Goal: Task Accomplishment & Management: Manage account settings

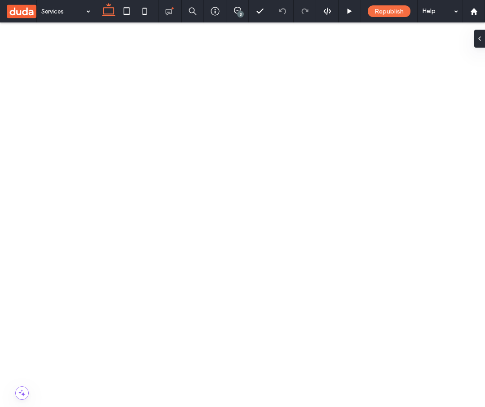
click at [173, 239] on use "button" at bounding box center [170, 240] width 5 height 6
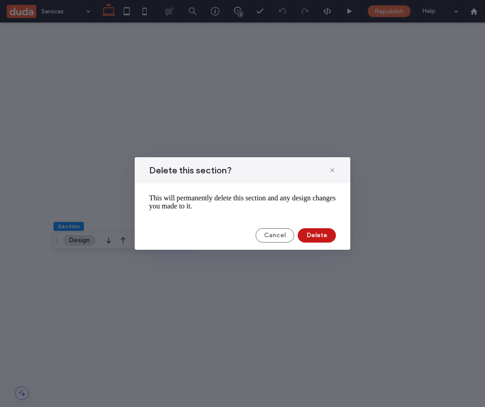
click at [316, 238] on button "Delete" at bounding box center [317, 235] width 38 height 14
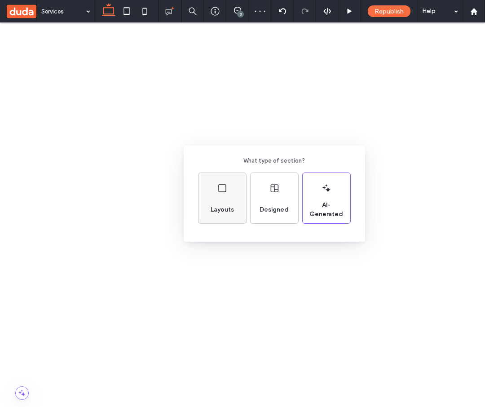
click at [216, 198] on div "Layouts" at bounding box center [223, 198] width 48 height 50
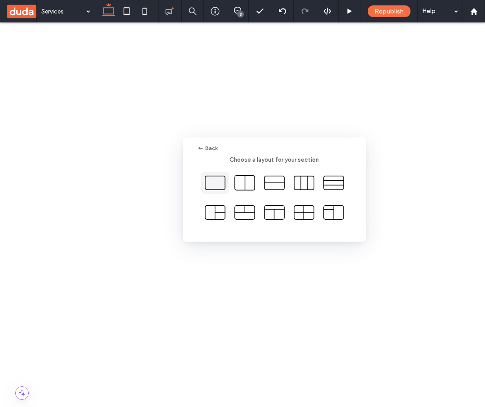
click at [216, 185] on icon at bounding box center [215, 183] width 22 height 22
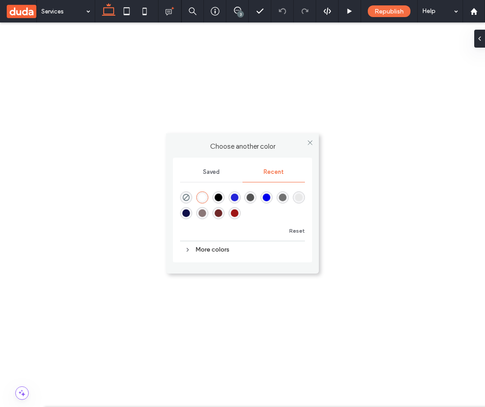
click at [212, 249] on div "More colors" at bounding box center [242, 250] width 125 height 12
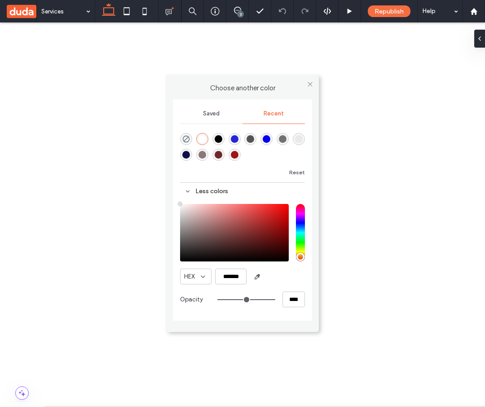
click at [209, 186] on div "Less colors" at bounding box center [242, 191] width 125 height 12
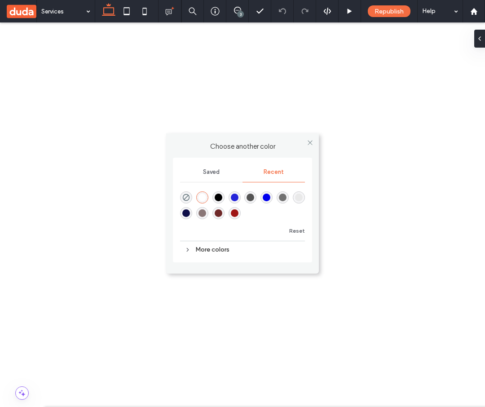
click at [213, 249] on div "More colors" at bounding box center [242, 250] width 125 height 12
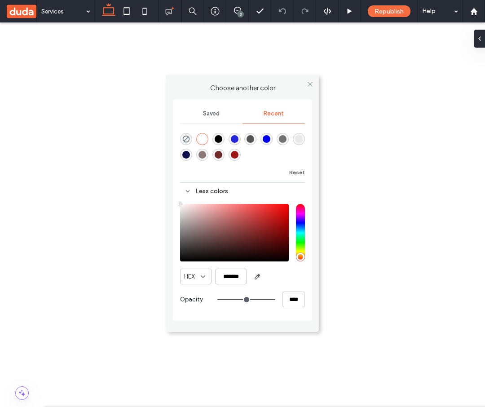
click at [215, 191] on div "Less colors" at bounding box center [242, 191] width 125 height 12
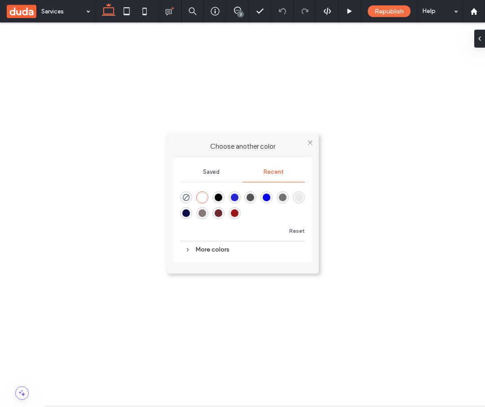
click at [209, 248] on div "More colors" at bounding box center [242, 250] width 125 height 12
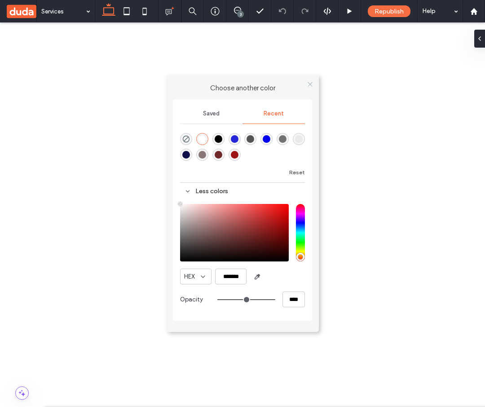
click at [309, 84] on icon at bounding box center [310, 84] width 7 height 7
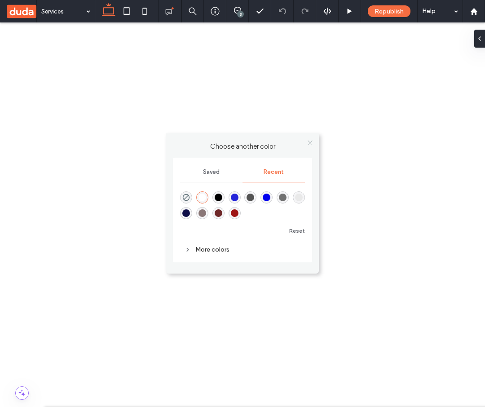
click at [312, 144] on icon at bounding box center [310, 142] width 7 height 7
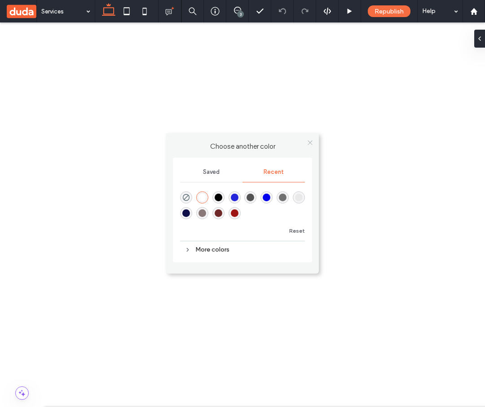
click at [308, 142] on icon at bounding box center [310, 142] width 7 height 7
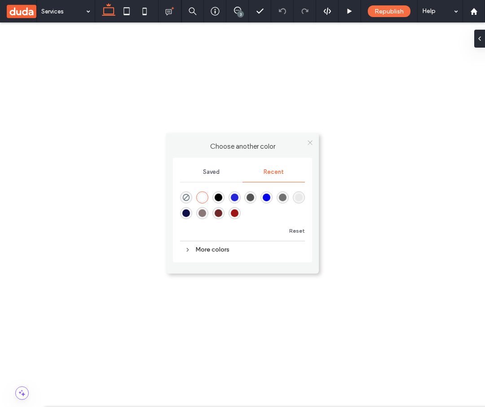
click at [311, 144] on icon at bounding box center [310, 142] width 7 height 7
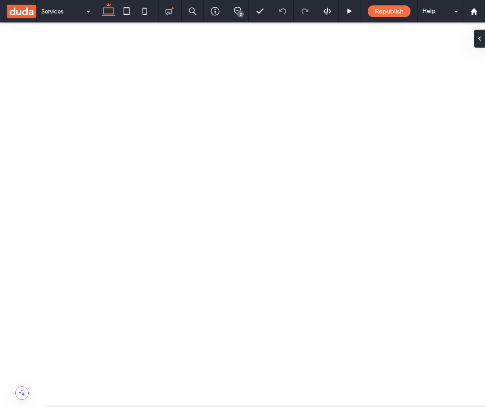
scroll to position [119, 0]
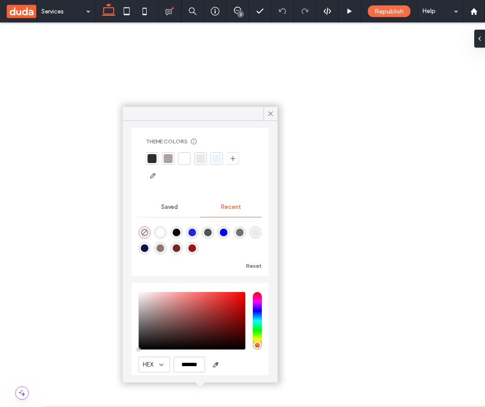
scroll to position [0, 0]
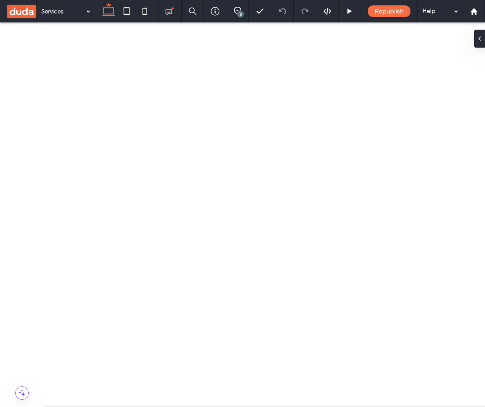
scroll to position [109, 0]
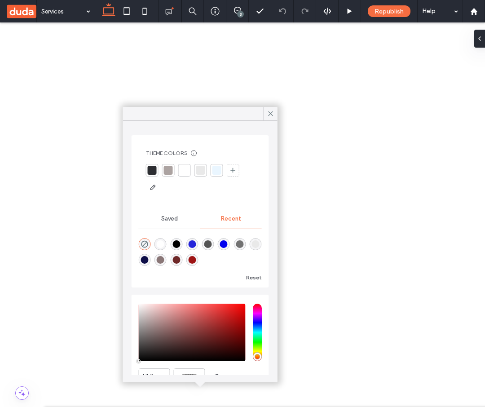
click at [195, 245] on div "rgba(37, 37, 217, 1)" at bounding box center [192, 244] width 8 height 8
type input "*******"
type input "***"
type input "****"
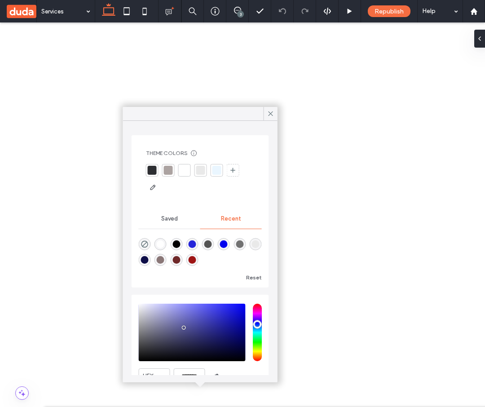
type input "*******"
drag, startPoint x: 186, startPoint y: 339, endPoint x: 184, endPoint y: 326, distance: 13.1
click at [184, 326] on div "saturation and value" at bounding box center [192, 333] width 107 height 58
click at [271, 113] on icon at bounding box center [271, 114] width 8 height 8
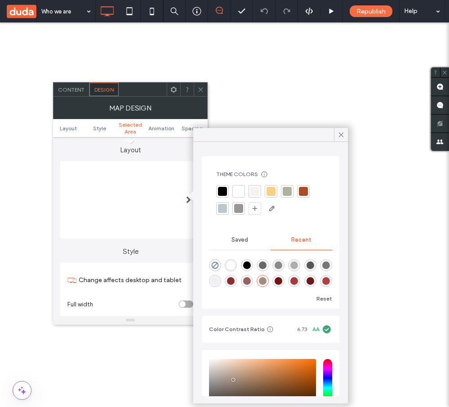
scroll to position [54, 0]
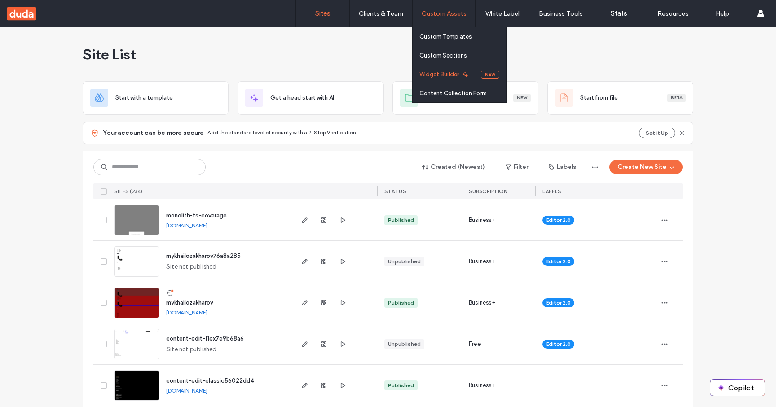
click at [439, 75] on label "Widget Builder" at bounding box center [440, 74] width 40 height 7
